Goal: Information Seeking & Learning: Learn about a topic

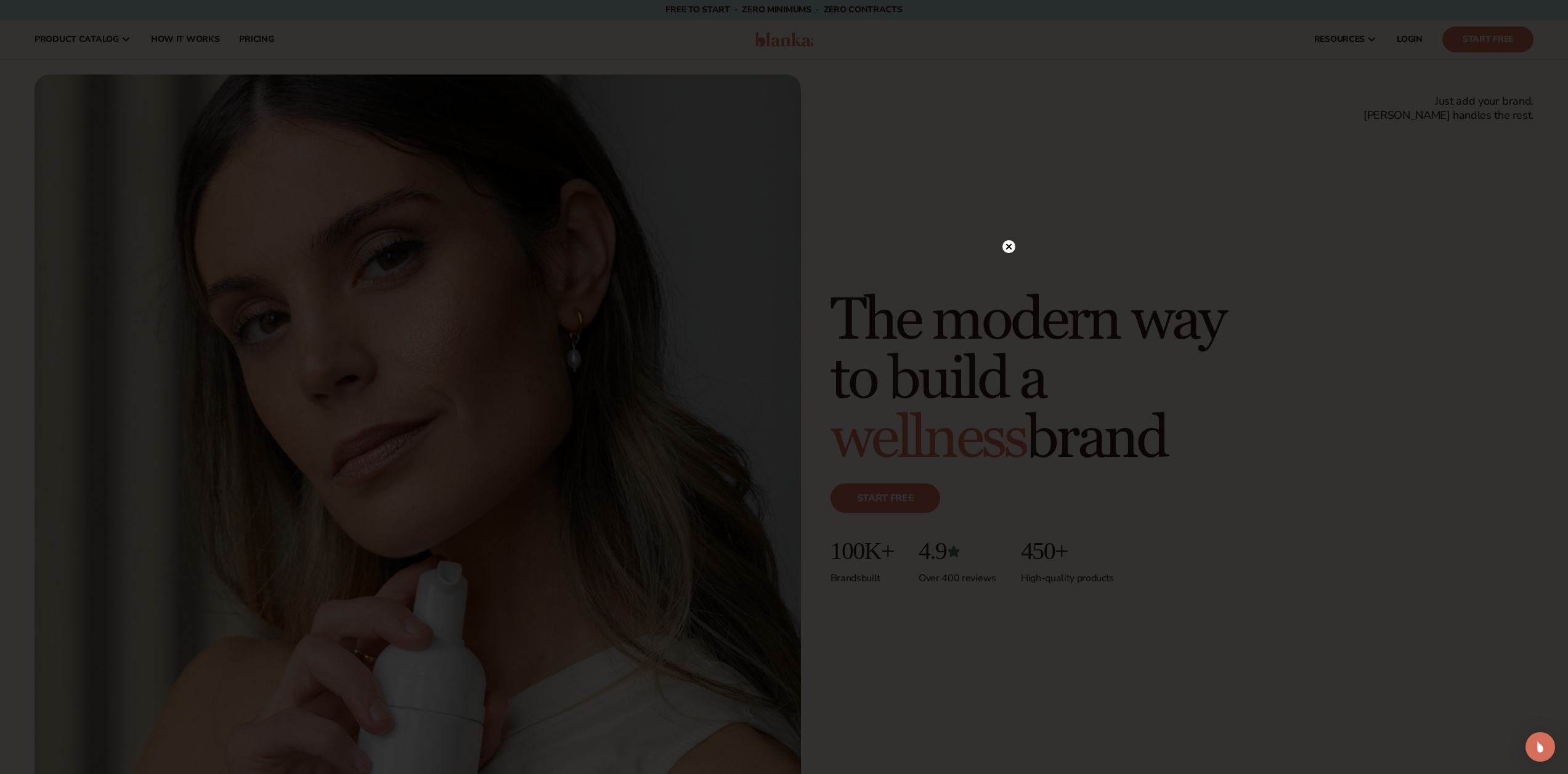
click at [1011, 247] on circle at bounding box center [1009, 247] width 13 height 13
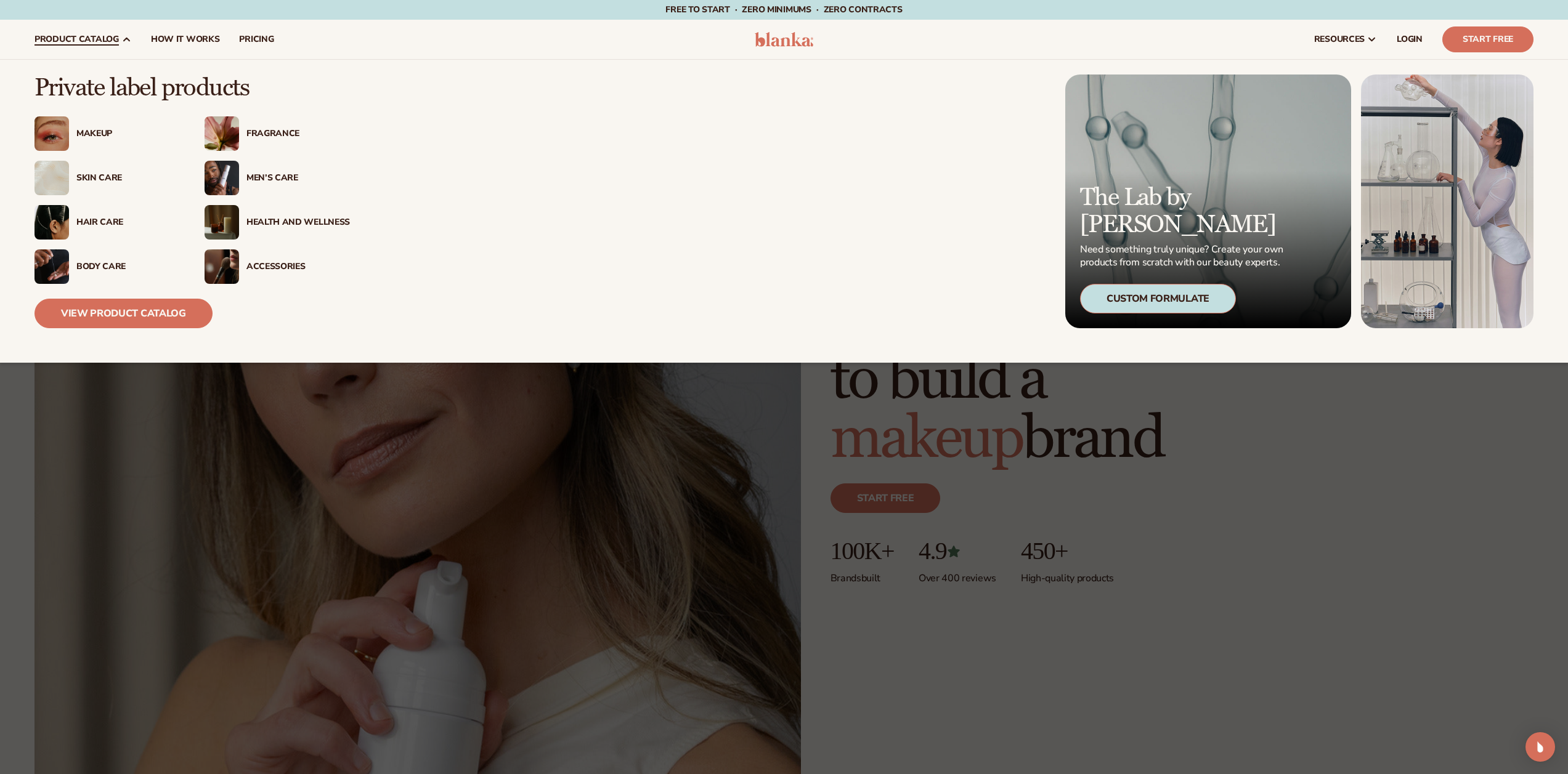
click at [92, 38] on span "product catalog" at bounding box center [77, 40] width 85 height 10
click at [87, 131] on div "Makeup" at bounding box center [128, 134] width 104 height 11
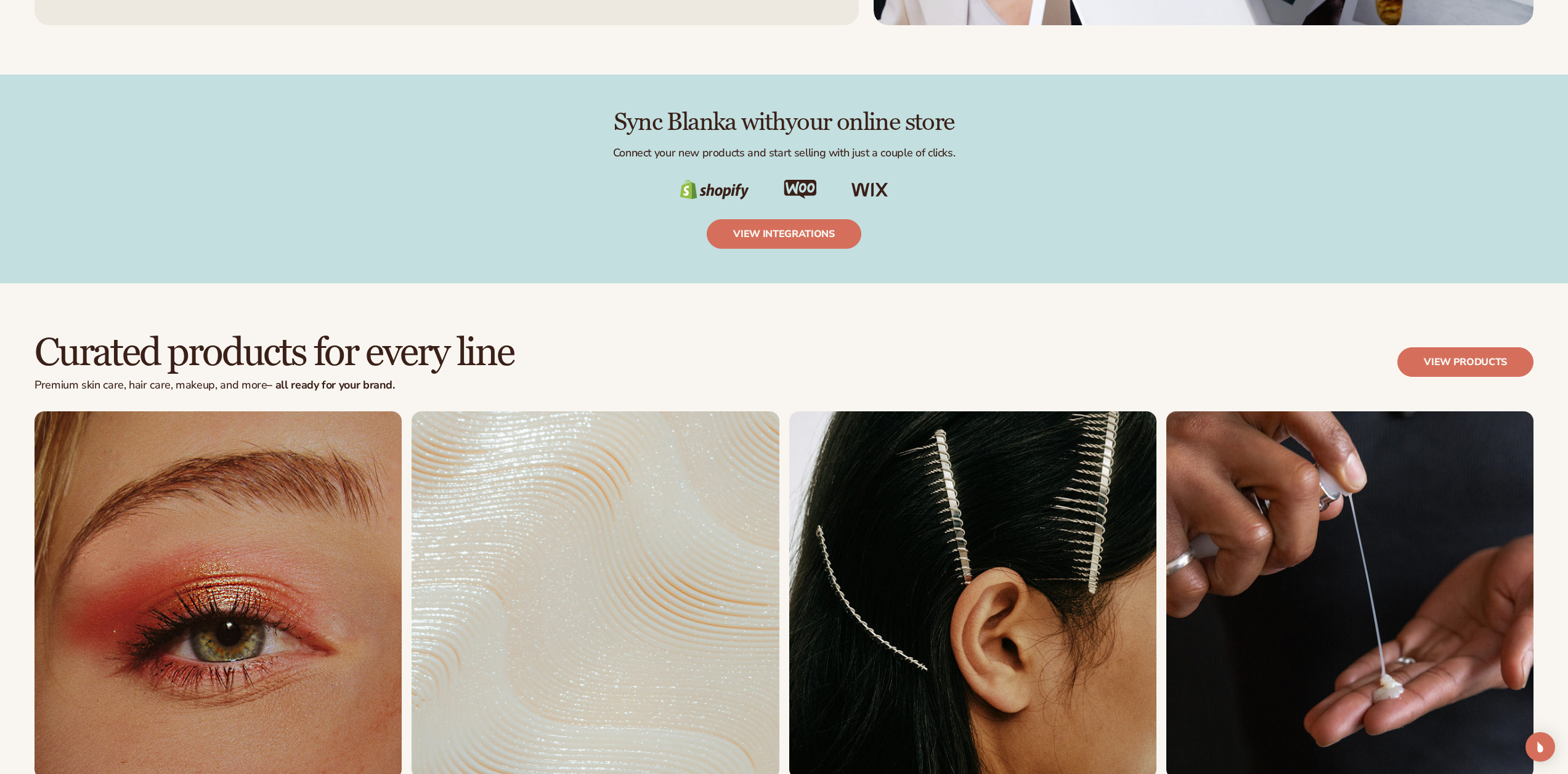
scroll to position [3124, 0]
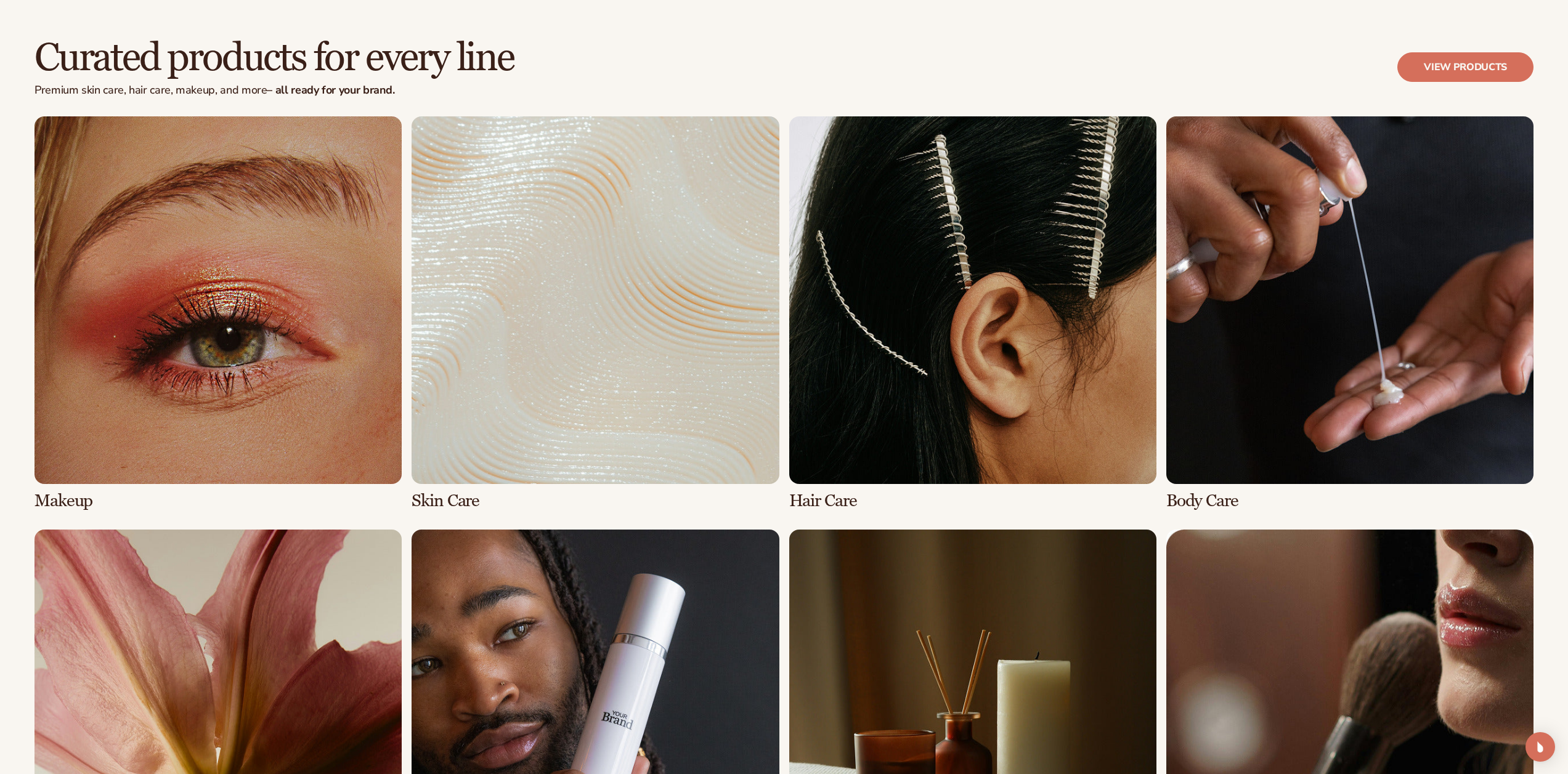
click at [299, 402] on link "1 / 8" at bounding box center [218, 313] width 367 height 394
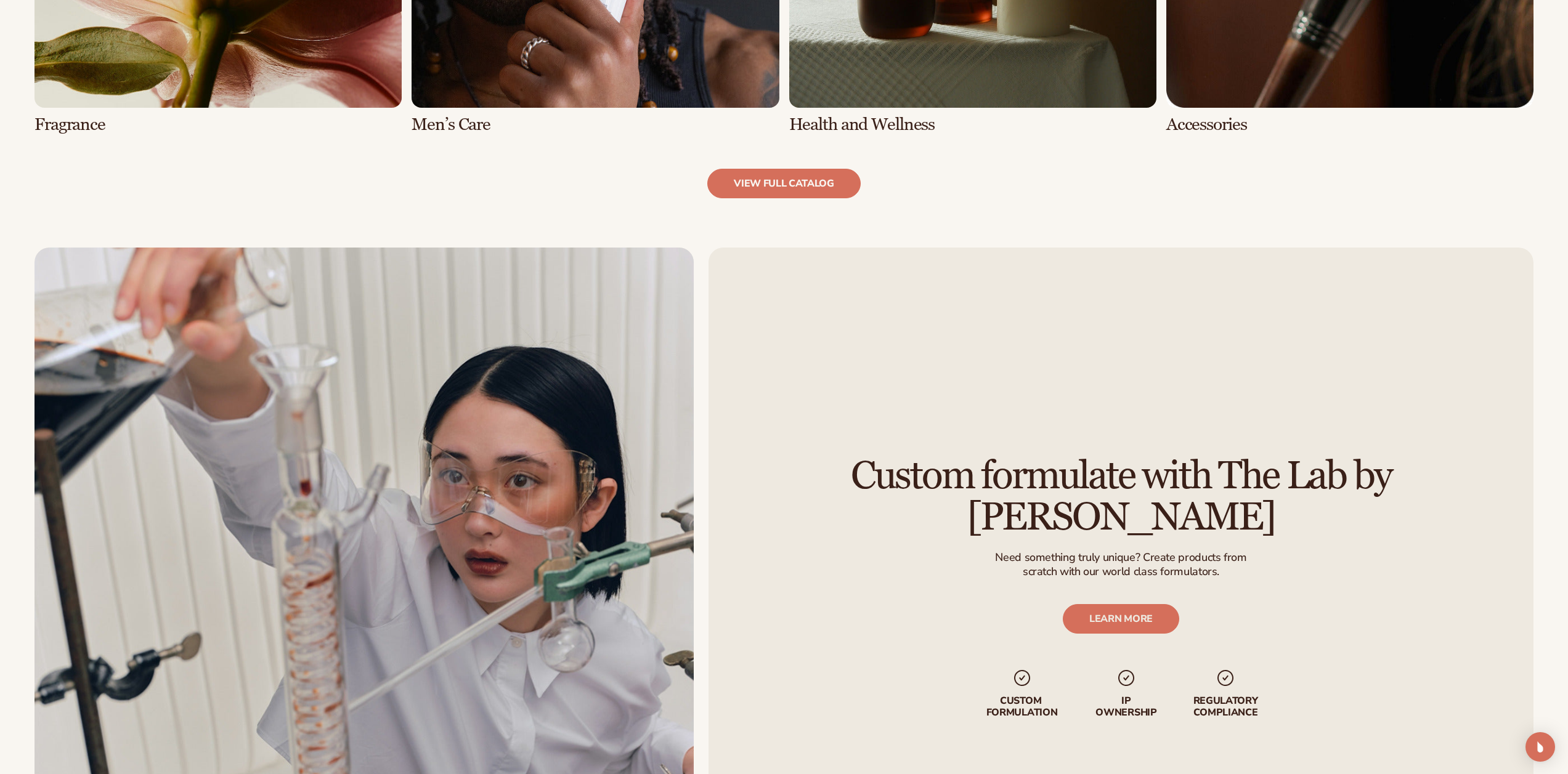
scroll to position [1584, 0]
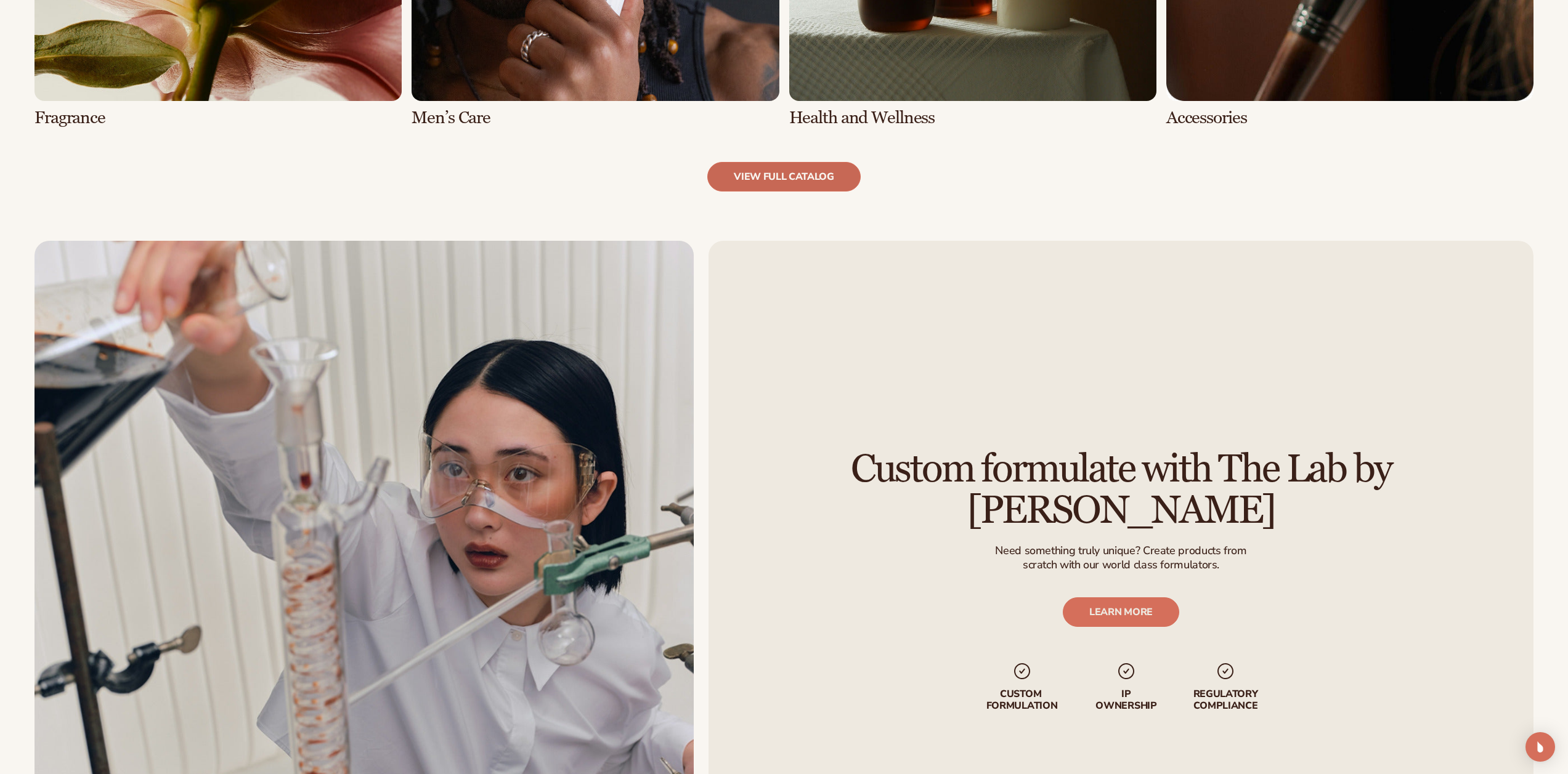
click at [781, 181] on link "view full catalog" at bounding box center [784, 177] width 154 height 30
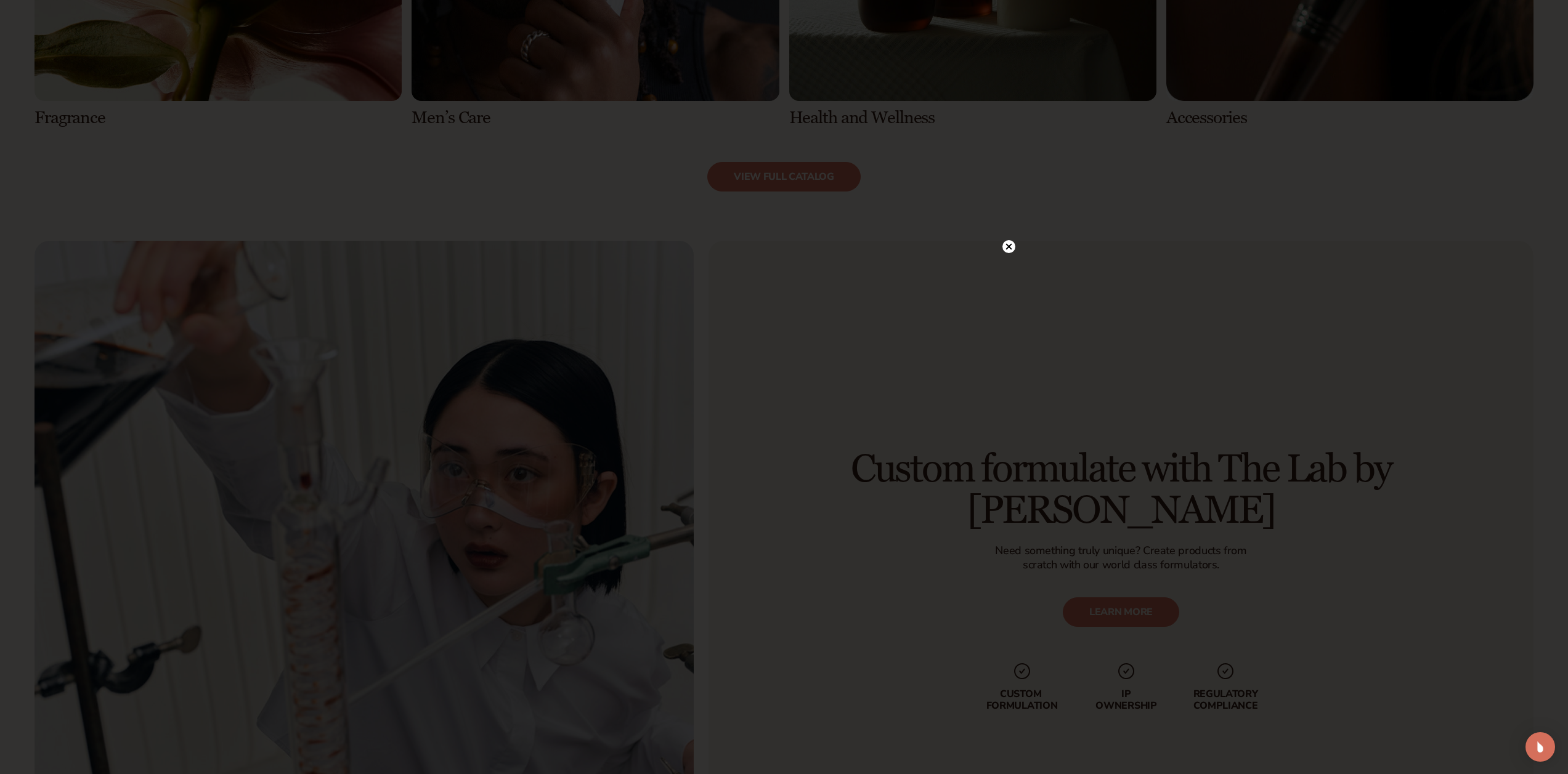
click at [1012, 245] on circle at bounding box center [1009, 247] width 13 height 13
